Goal: Information Seeking & Learning: Check status

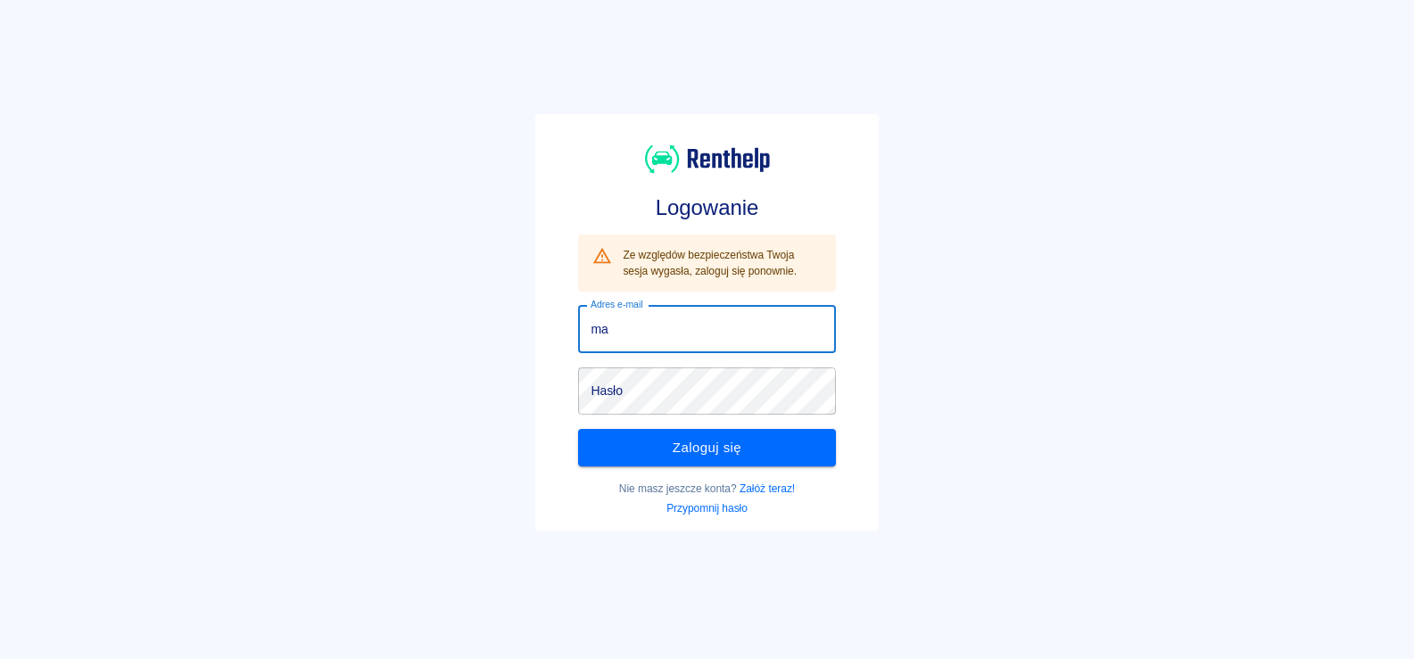
type input "[EMAIL_ADDRESS][DOMAIN_NAME]"
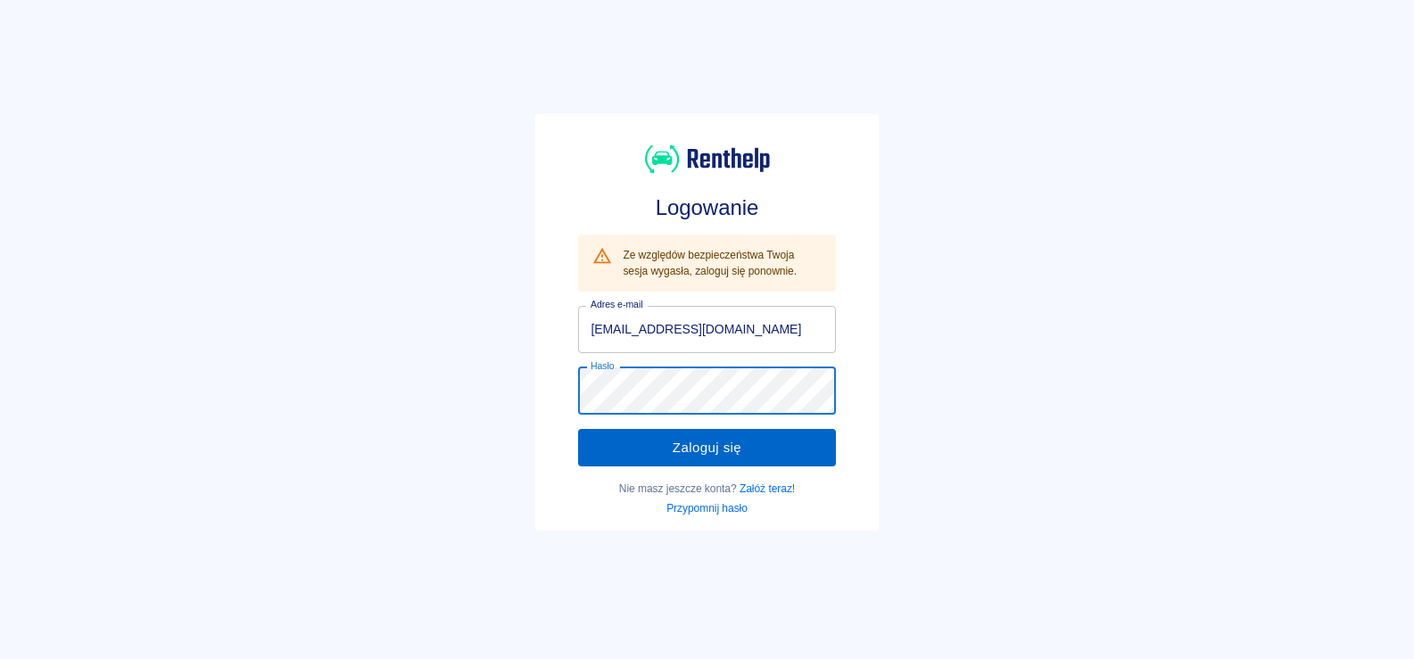
click at [618, 450] on button "Zaloguj się" at bounding box center [706, 447] width 257 height 37
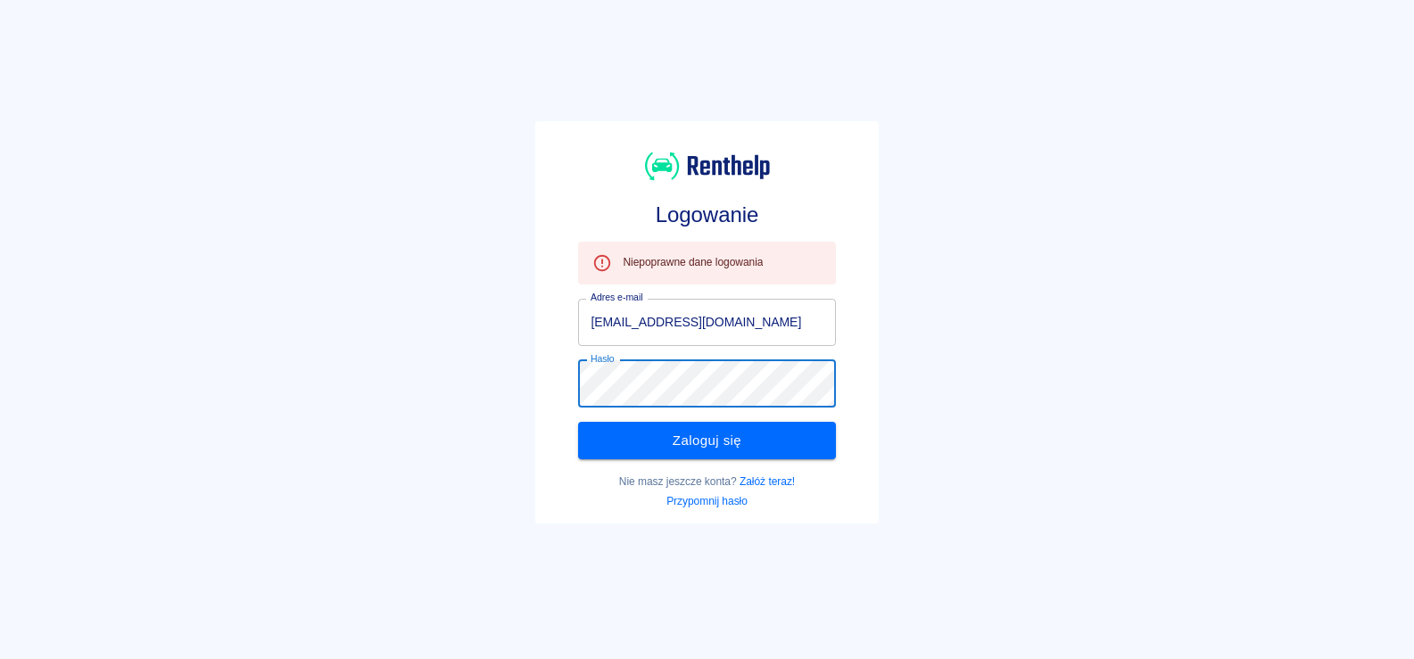
click at [431, 381] on div "Logowanie Niepoprawne dane logowania Adres e-mail [EMAIL_ADDRESS][DOMAIN_NAME] …" at bounding box center [700, 315] width 1428 height 659
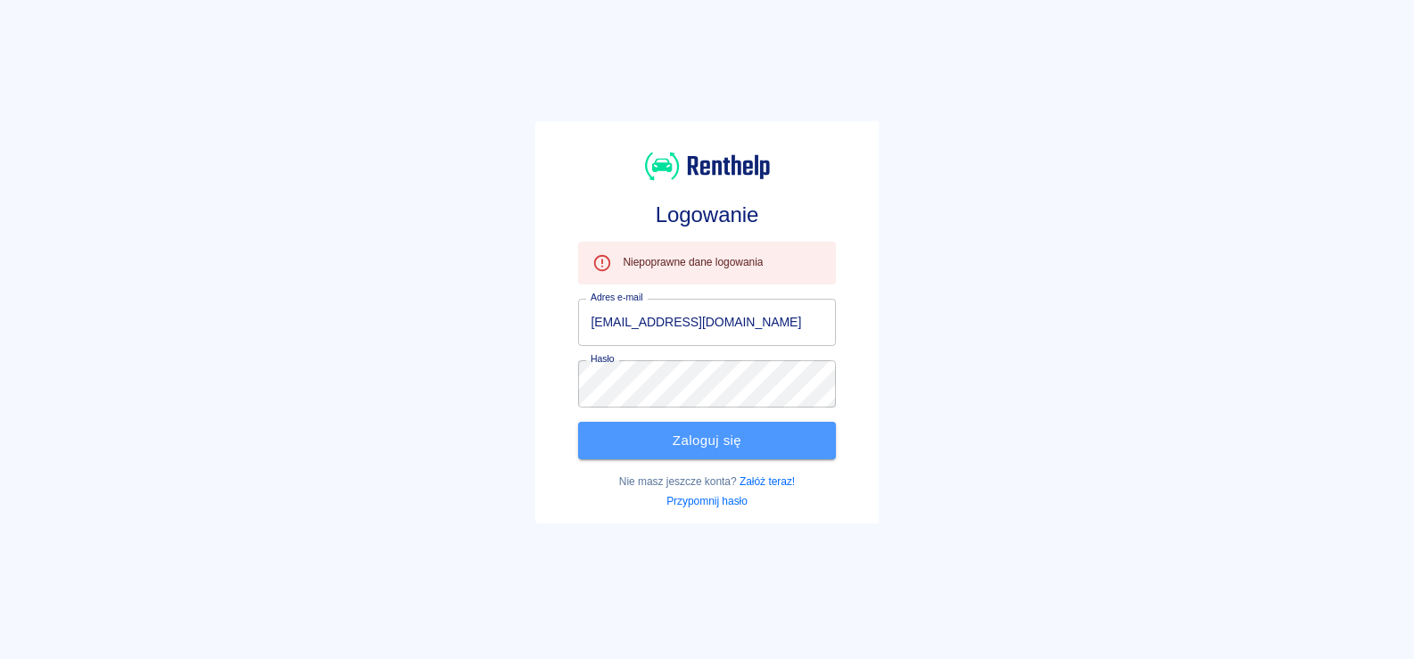
click at [585, 433] on button "Zaloguj się" at bounding box center [706, 440] width 257 height 37
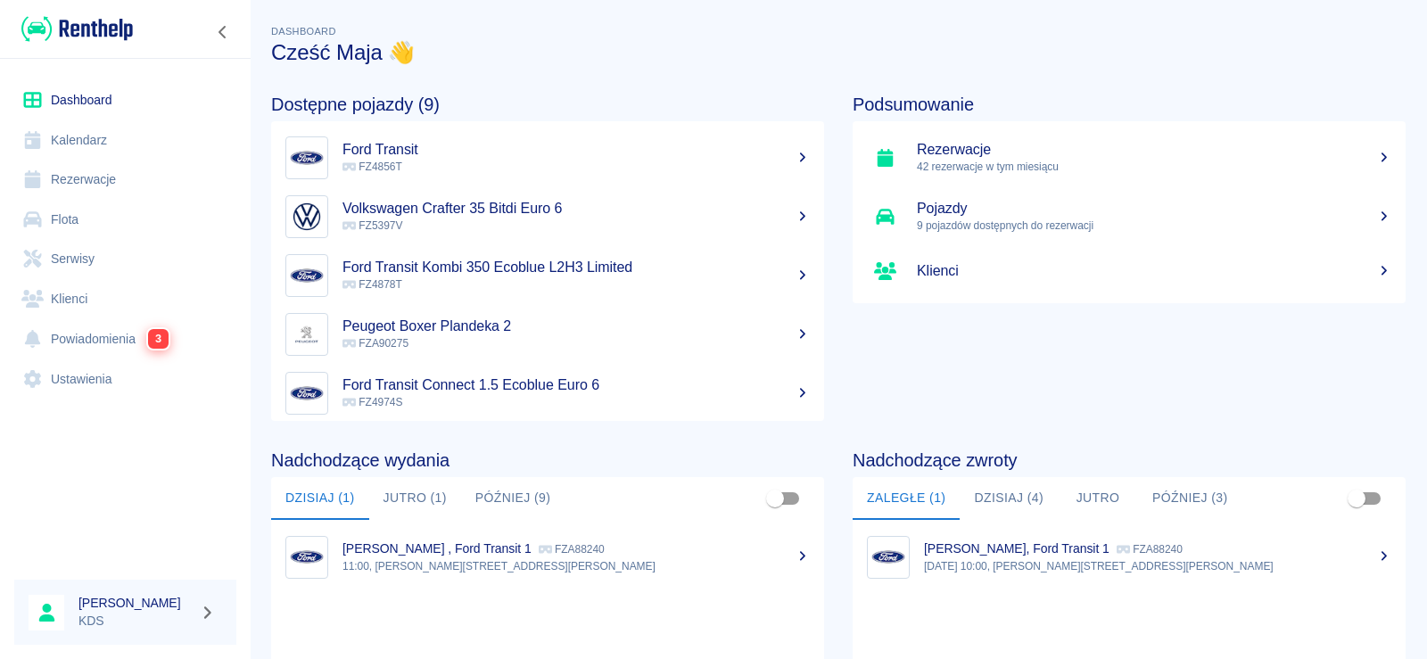
click at [107, 132] on link "Kalendarz" at bounding box center [125, 140] width 222 height 40
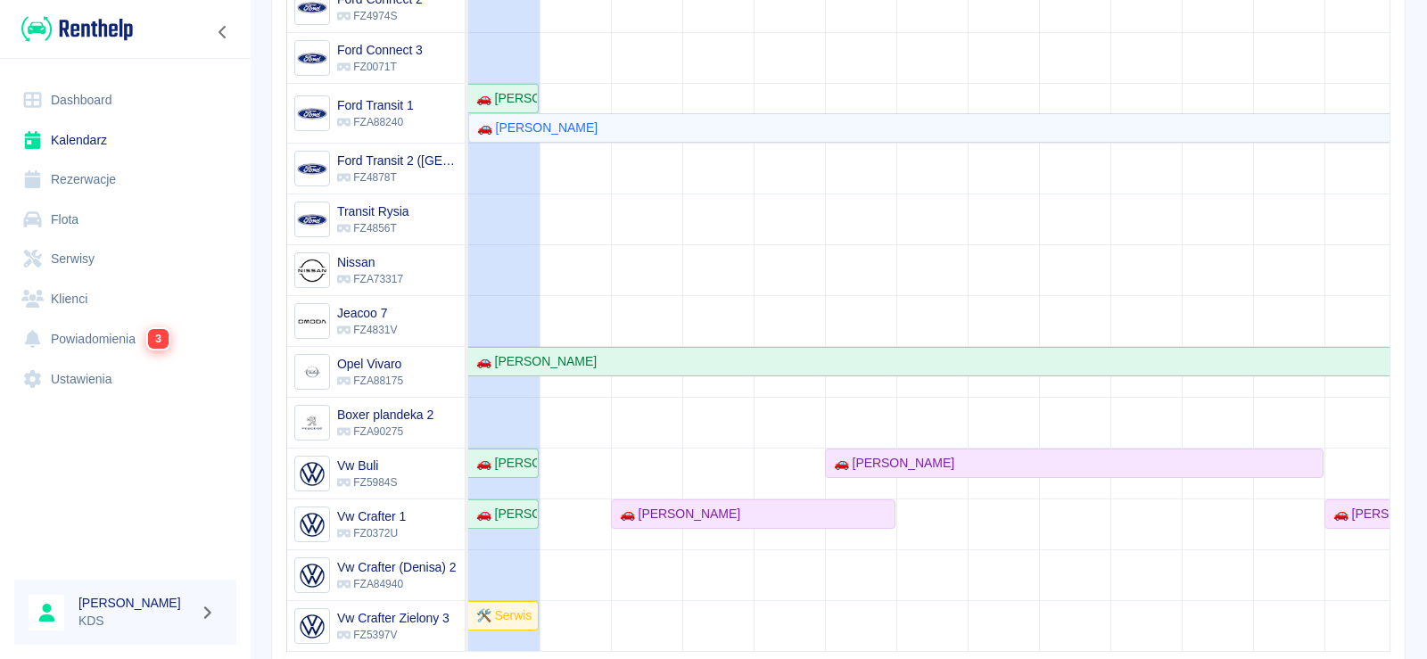
scroll to position [333, 0]
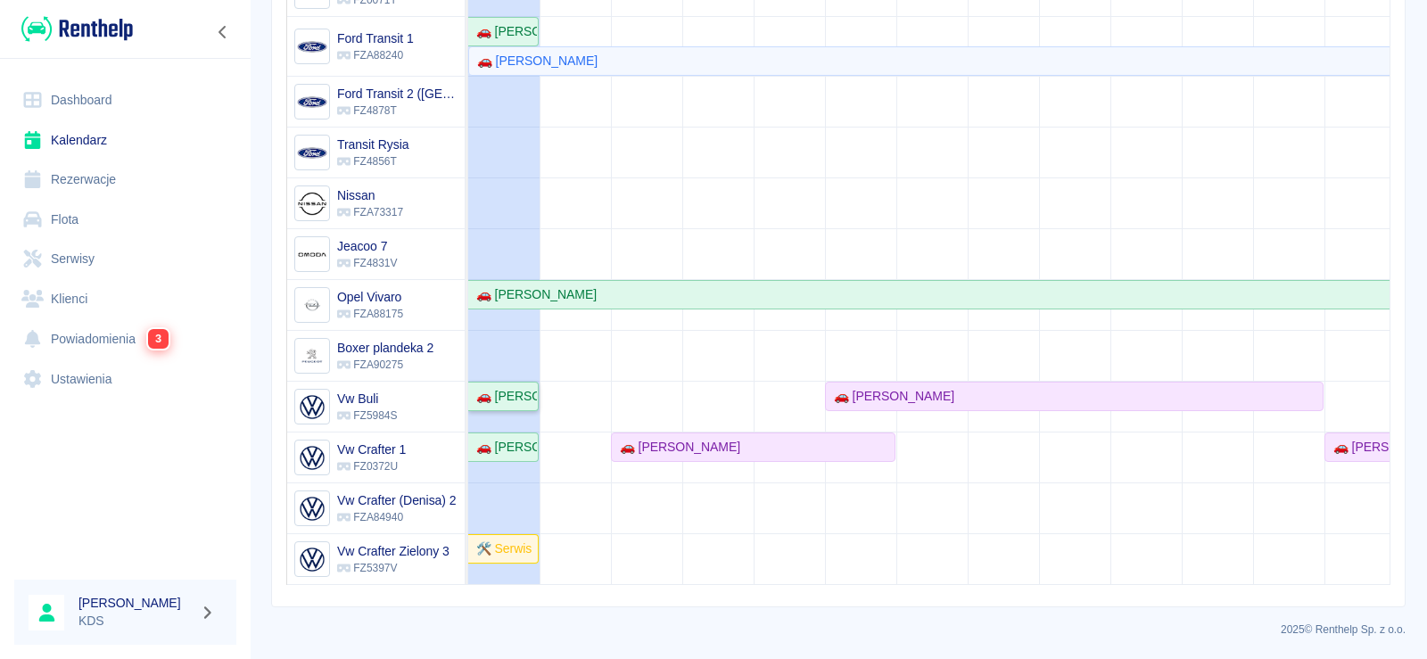
click at [503, 387] on div "🚗 [PERSON_NAME]" at bounding box center [503, 396] width 68 height 19
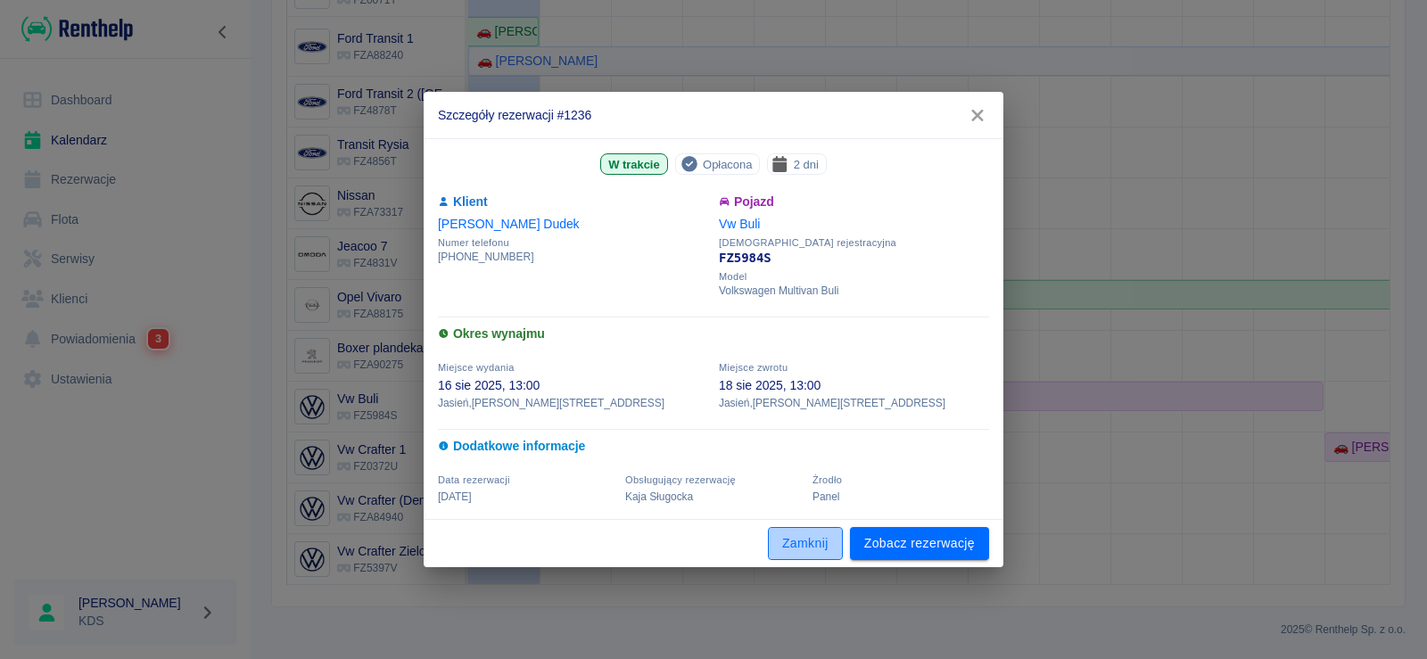
click at [800, 537] on button "Zamknij" at bounding box center [805, 543] width 75 height 33
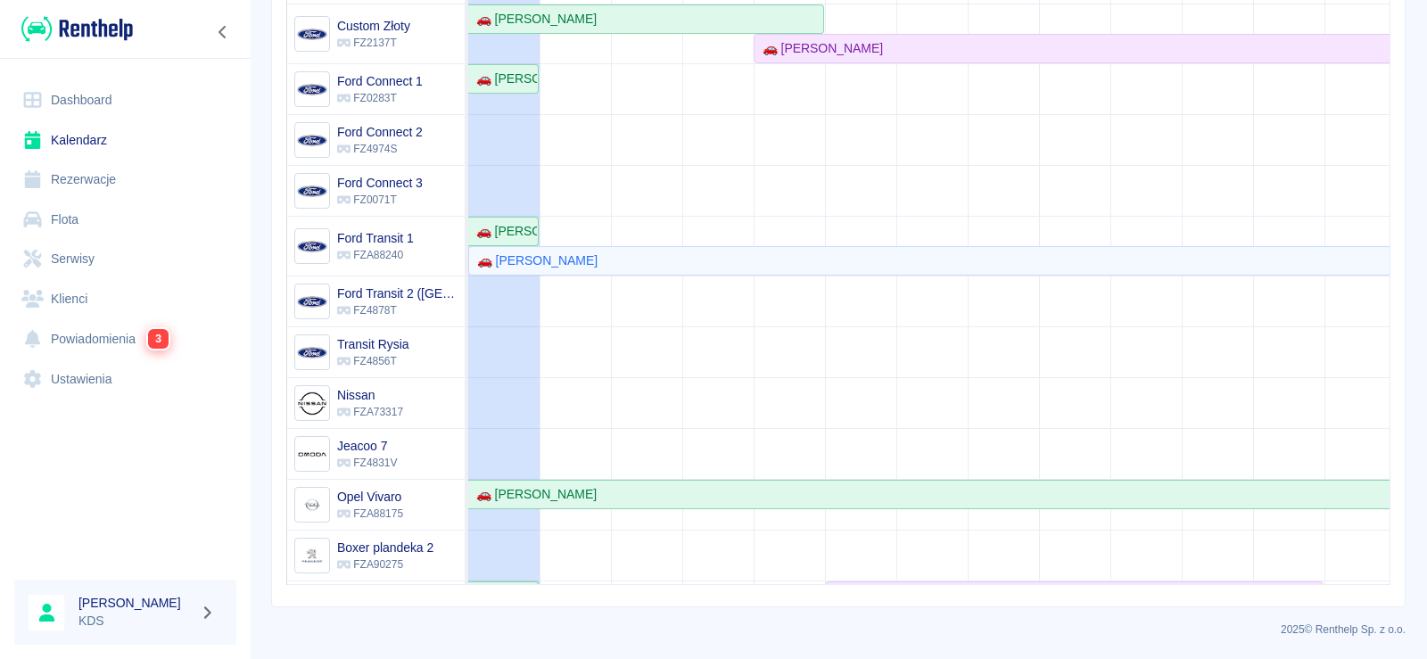
scroll to position [0, 0]
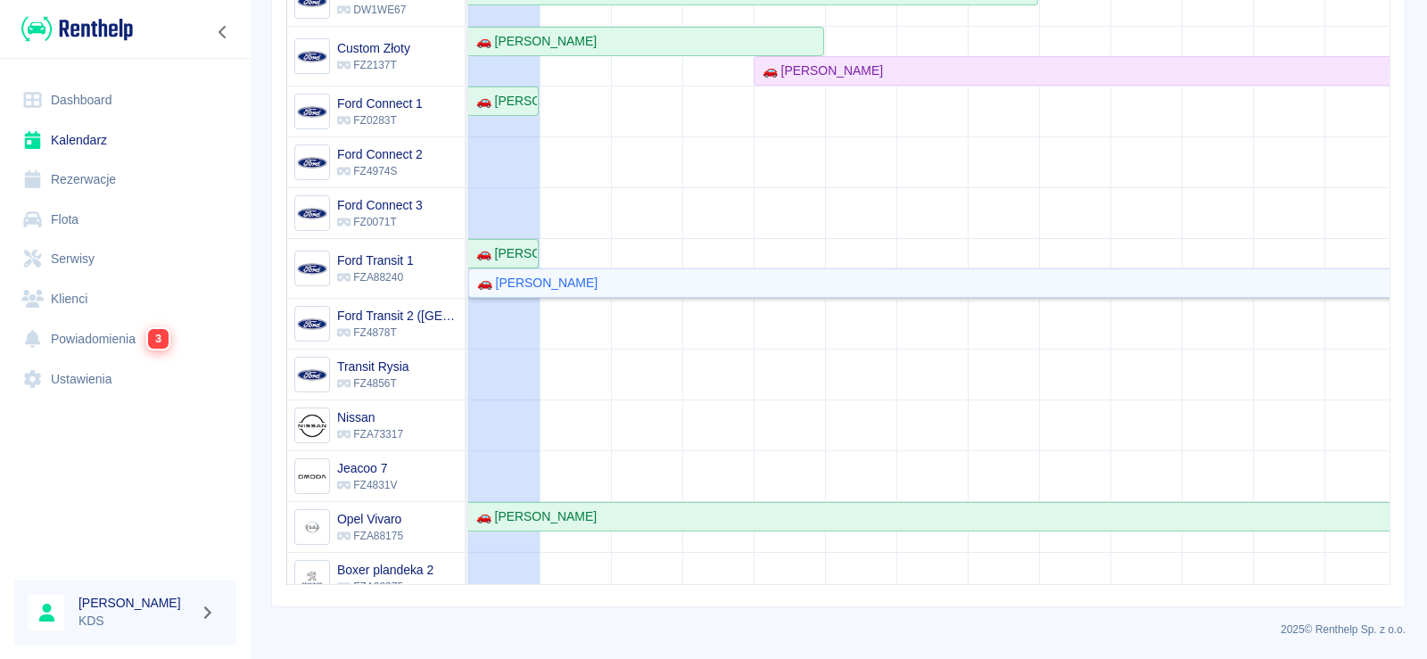
click at [545, 286] on div "🚗 [PERSON_NAME]" at bounding box center [534, 283] width 128 height 19
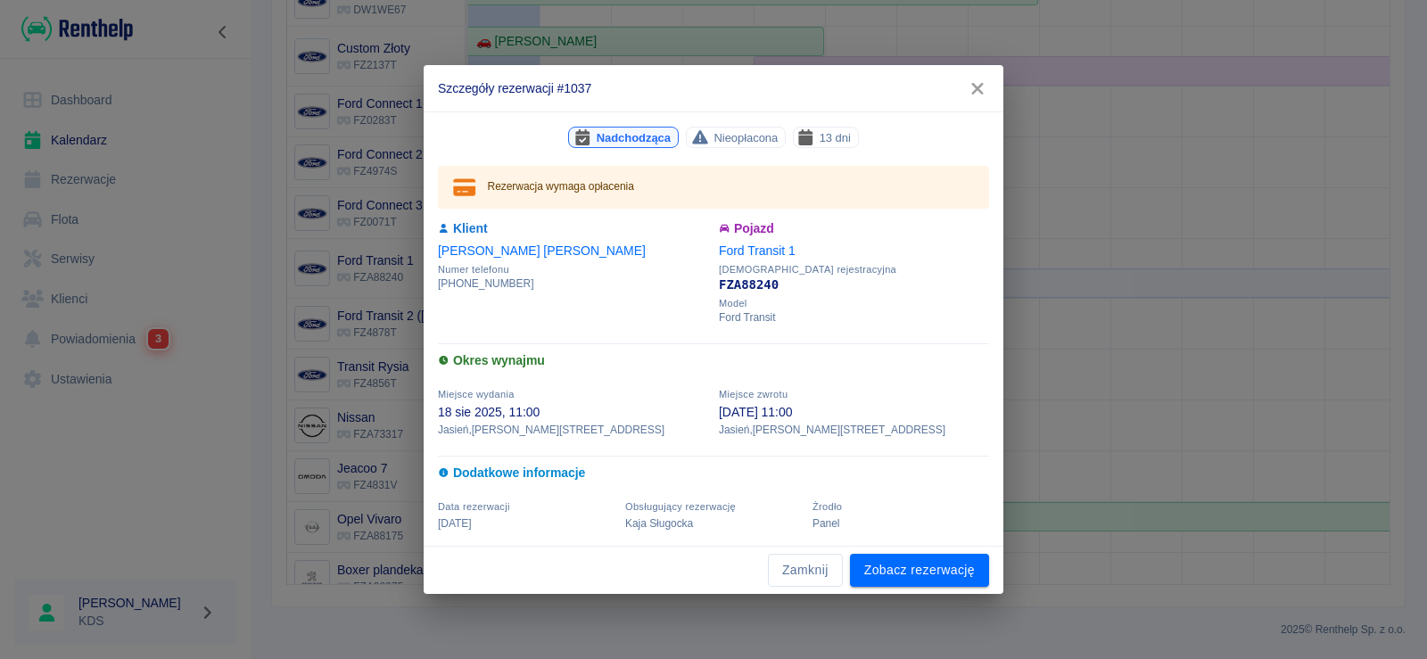
click at [971, 93] on icon "button" at bounding box center [977, 88] width 23 height 19
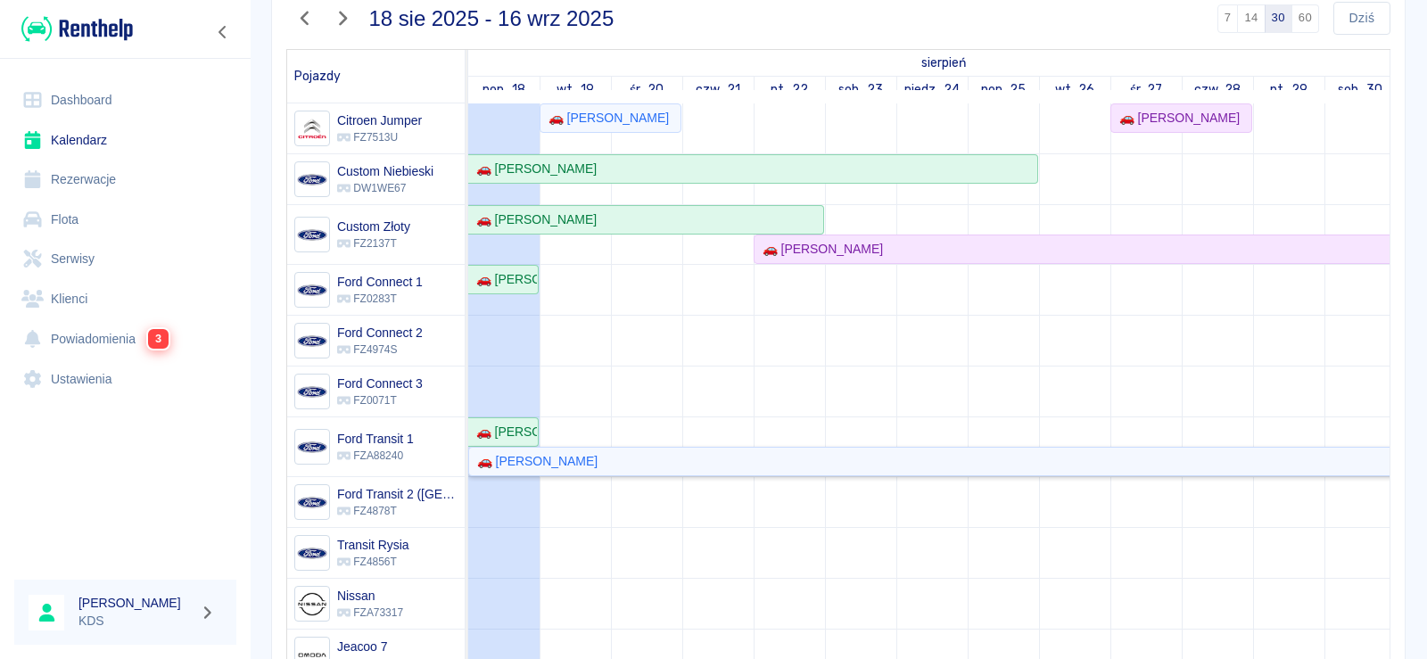
scroll to position [65, 0]
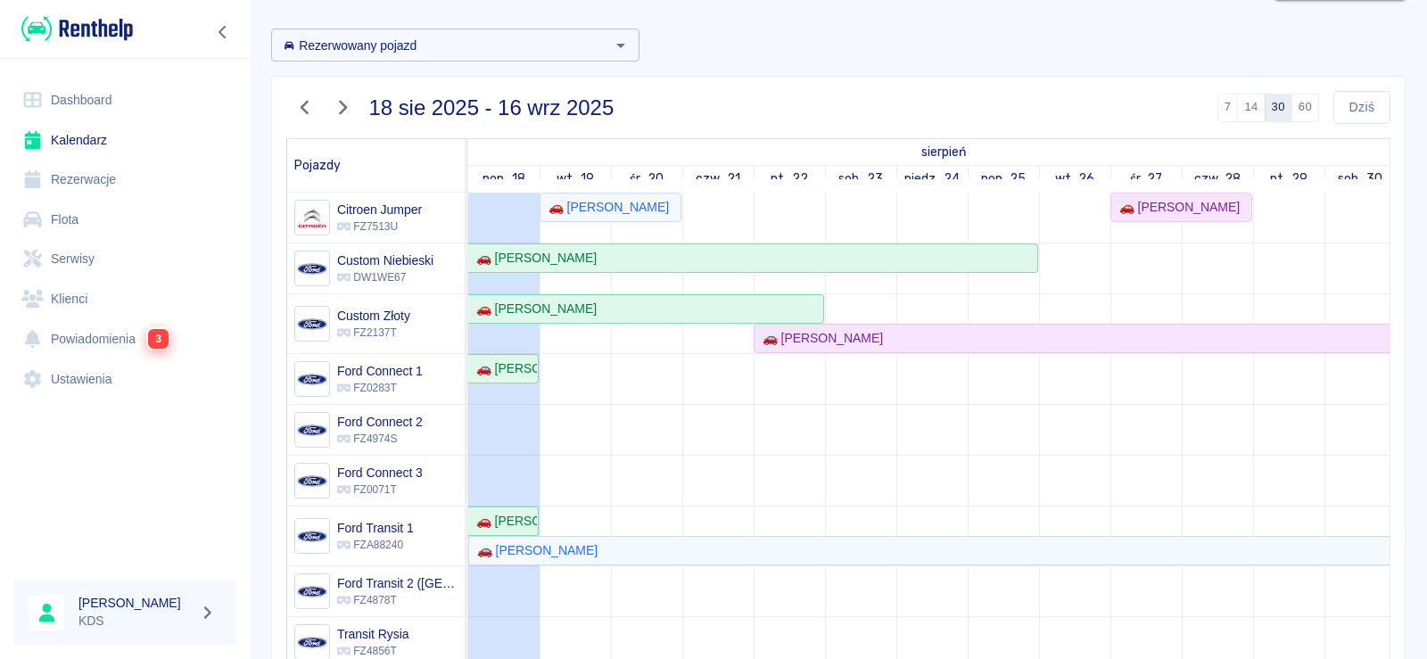
click at [573, 194] on table "Pojazdy sierpień wrzesień pon., 18 wt., 19 śr., 20 czw., 21 pt., 22 sob., 23 ni…" at bounding box center [838, 495] width 1104 height 714
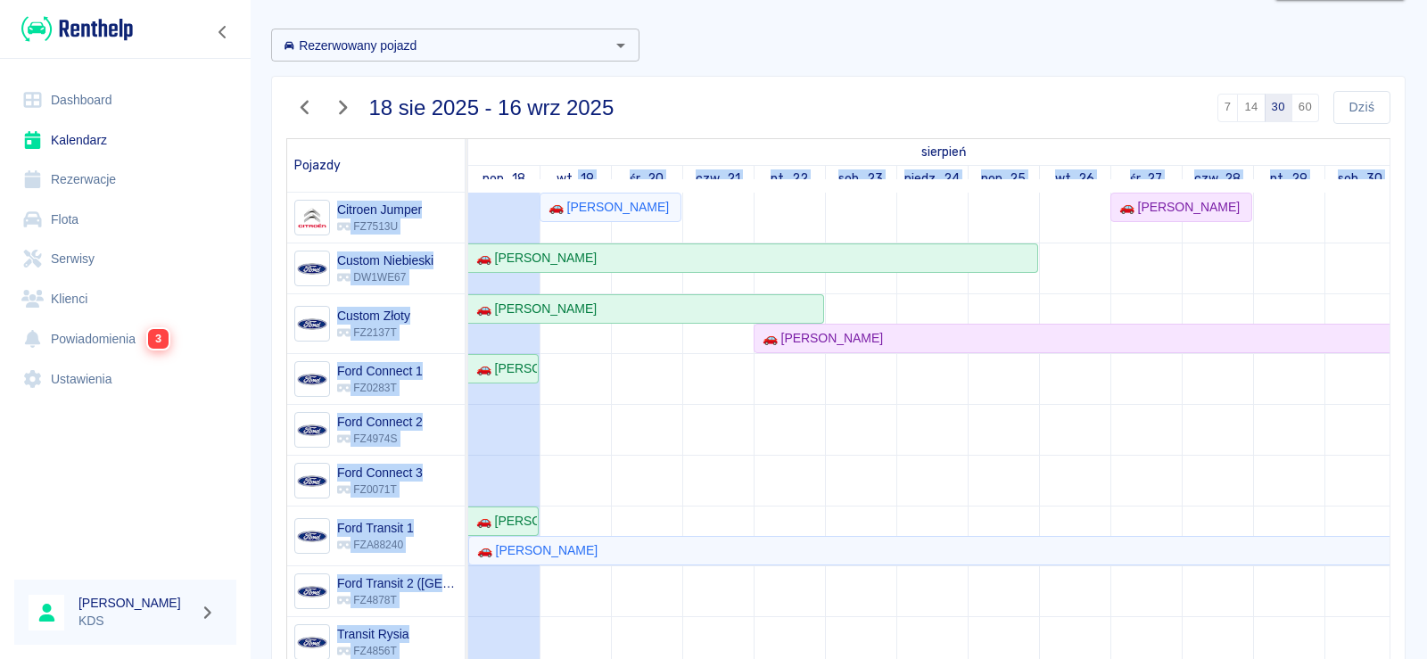
click at [693, 405] on td at bounding box center [717, 633] width 71 height 881
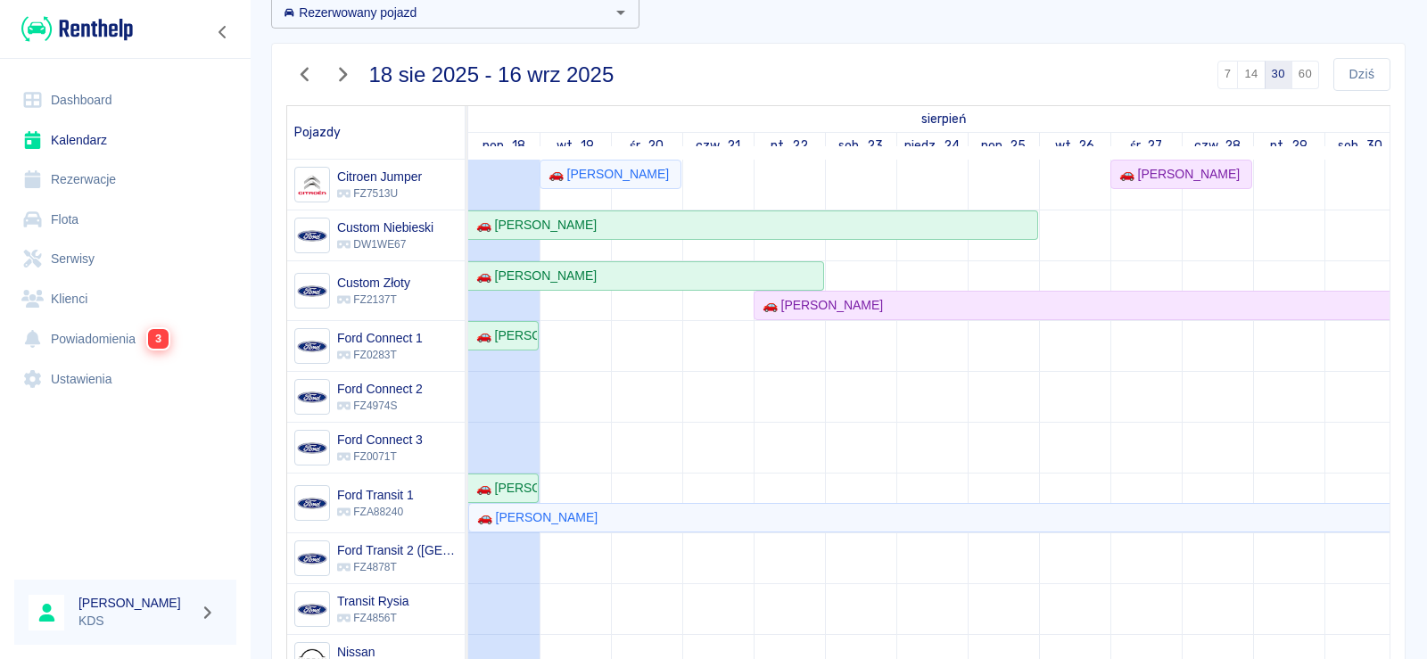
scroll to position [0, 0]
